Goal: Task Accomplishment & Management: Use online tool/utility

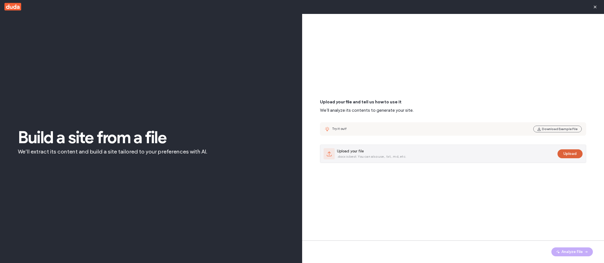
click at [579, 154] on button "Upload" at bounding box center [569, 153] width 25 height 9
click at [572, 155] on button "Upload" at bounding box center [569, 153] width 25 height 9
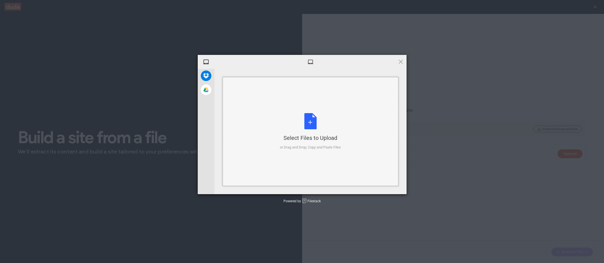
click at [328, 126] on div "Select Files to Upload or Drag and Drop, Copy and Paste Files" at bounding box center [310, 131] width 61 height 37
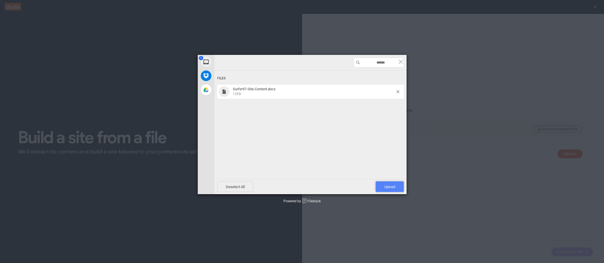
click at [390, 187] on span "Upload 1" at bounding box center [389, 187] width 11 height 4
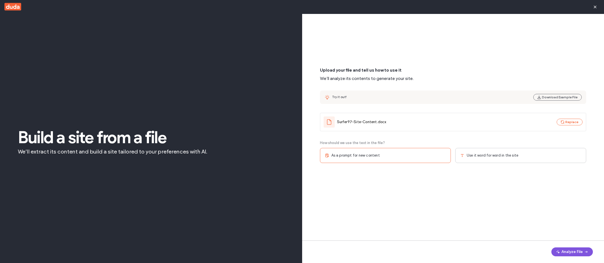
click at [577, 249] on button "Analyze File" at bounding box center [571, 251] width 41 height 9
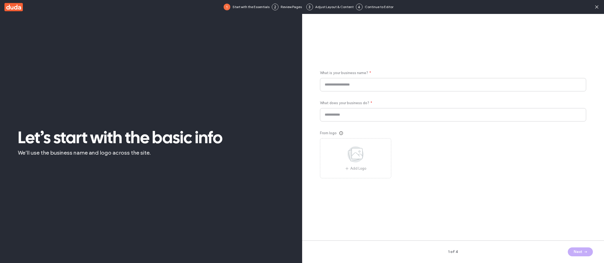
type input "********"
type input "**********"
click at [585, 250] on icon "button" at bounding box center [585, 251] width 4 height 4
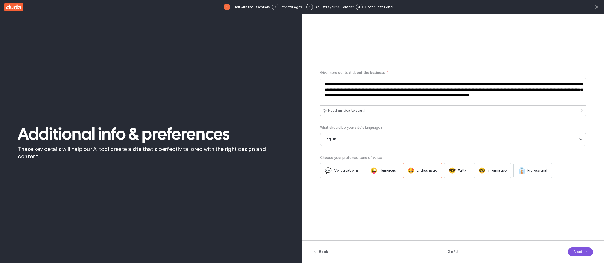
click at [582, 249] on span "button" at bounding box center [585, 251] width 6 height 8
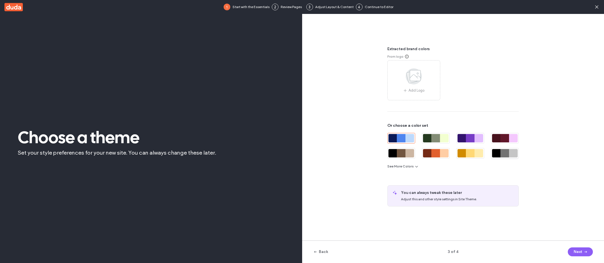
click at [511, 158] on div at bounding box center [505, 153] width 28 height 11
click at [587, 251] on icon "button" at bounding box center [585, 251] width 4 height 4
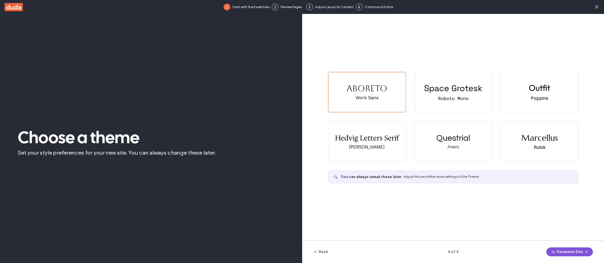
click at [571, 254] on button "Generate Site" at bounding box center [569, 251] width 46 height 9
